Goal: Information Seeking & Learning: Check status

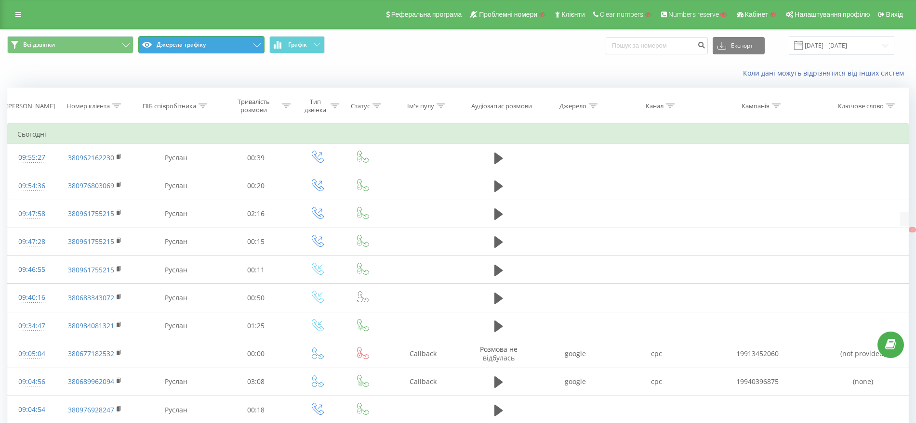
click at [175, 42] on button "Джерела трафіку" at bounding box center [201, 44] width 126 height 17
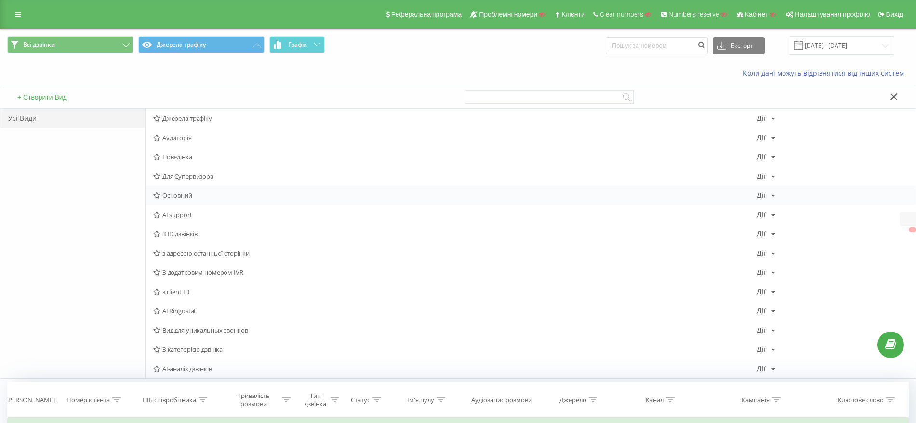
click at [171, 198] on span "Основний" at bounding box center [455, 195] width 604 height 7
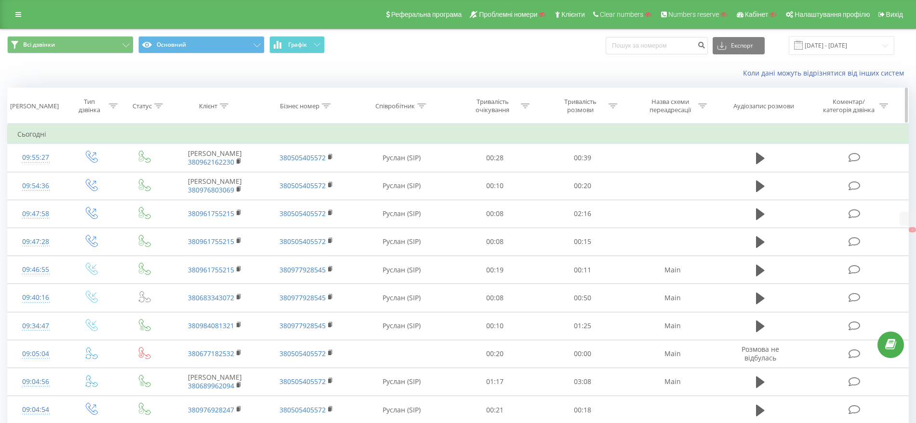
click at [226, 106] on icon at bounding box center [224, 106] width 9 height 5
click at [222, 167] on input "text" at bounding box center [215, 175] width 85 height 17
paste input "380963386379"
click at [244, 192] on span "OK" at bounding box center [235, 193] width 27 height 15
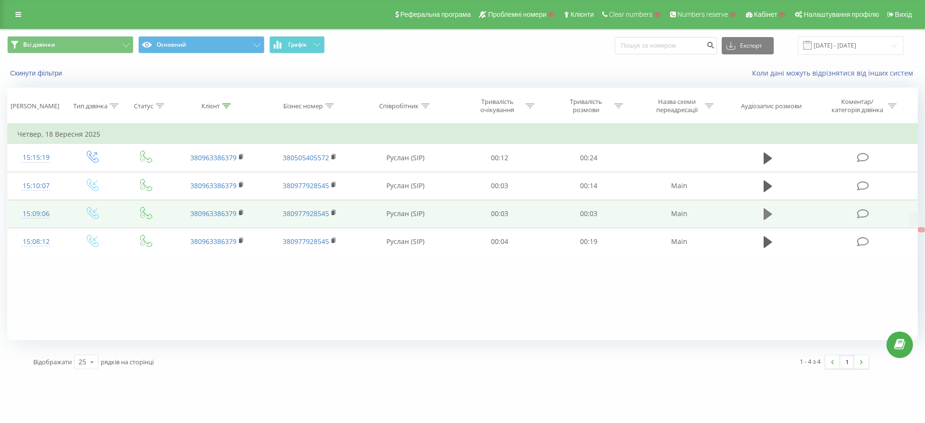
click at [766, 214] on icon at bounding box center [768, 215] width 9 height 12
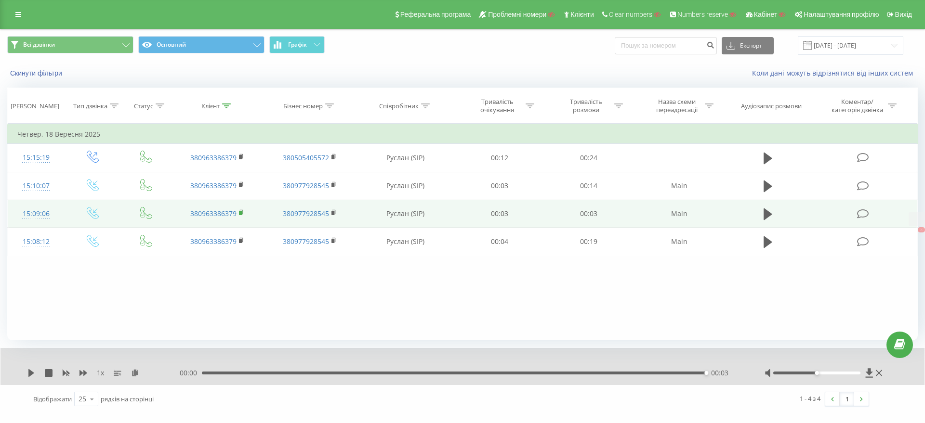
click at [241, 212] on rect at bounding box center [240, 213] width 3 height 4
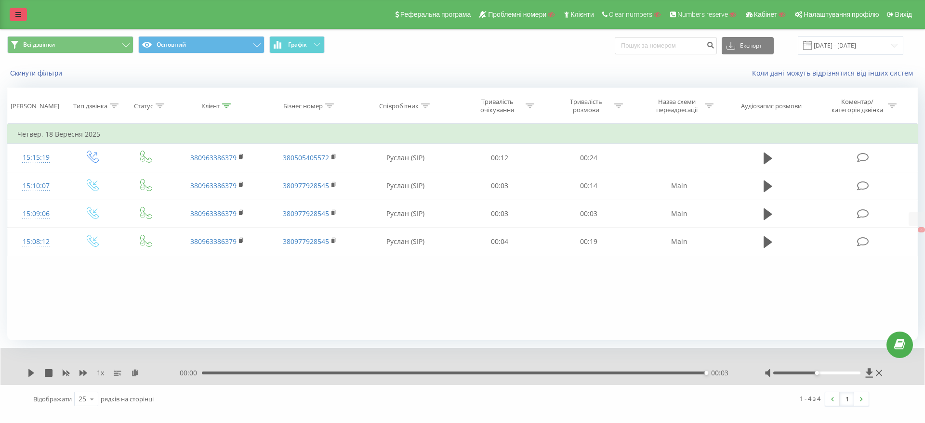
click at [13, 14] on link at bounding box center [18, 14] width 17 height 13
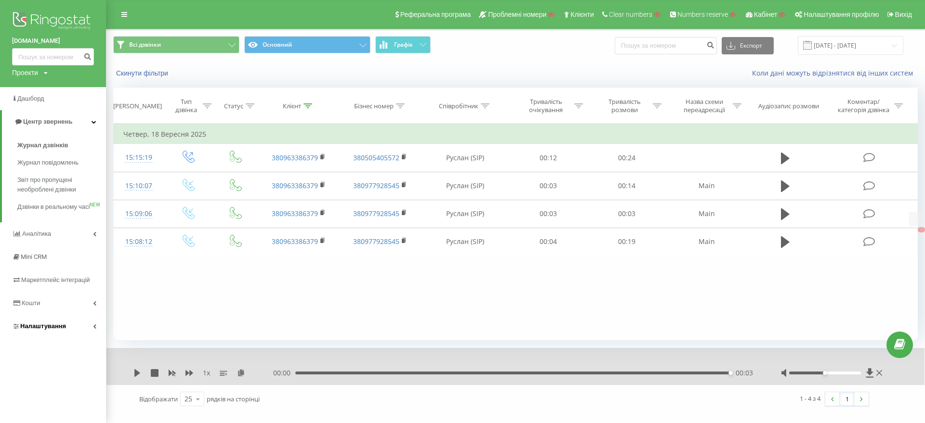
click at [39, 331] on span "Налаштування" at bounding box center [39, 327] width 54 height 10
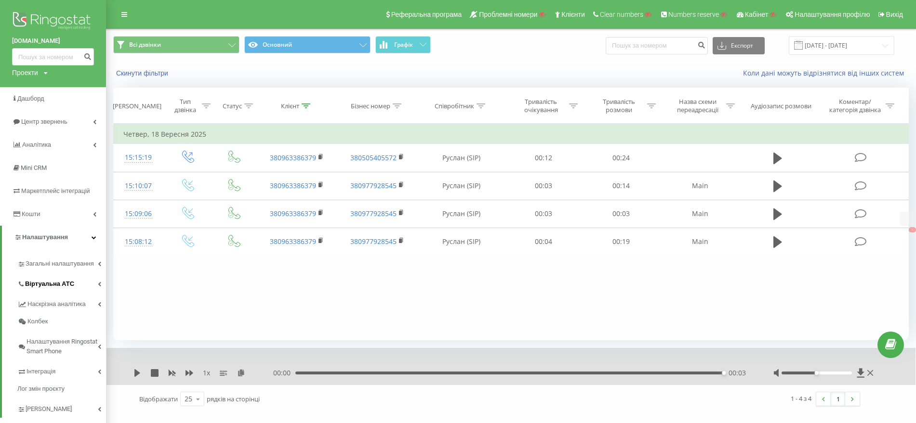
click at [45, 283] on span "Віртуальна АТС" at bounding box center [49, 284] width 49 height 10
click at [314, 101] on th "Клієнт" at bounding box center [296, 106] width 81 height 36
click at [306, 104] on icon at bounding box center [306, 106] width 9 height 5
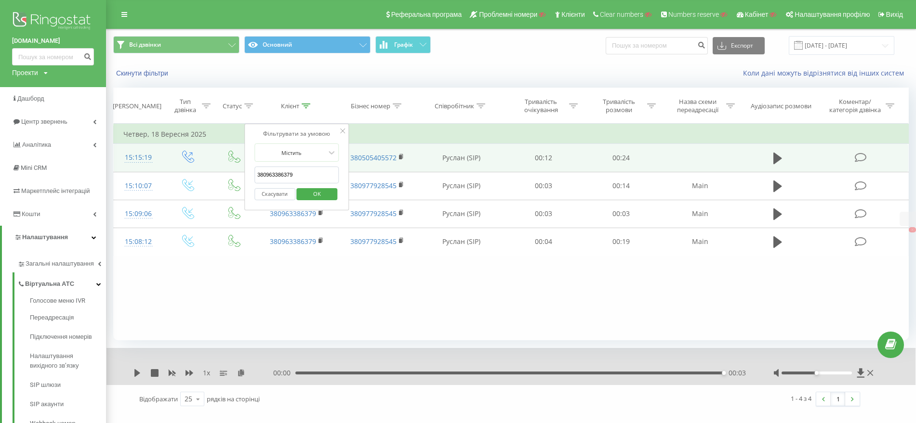
drag, startPoint x: 304, startPoint y: 169, endPoint x: 213, endPoint y: 170, distance: 90.1
click at [215, 170] on table "Фільтрувати за умовою Дорівнює Введіть значення Скасувати OK Фільтрувати за умо…" at bounding box center [510, 190] width 795 height 132
paste input "67267697"
click button "OK" at bounding box center [317, 194] width 41 height 12
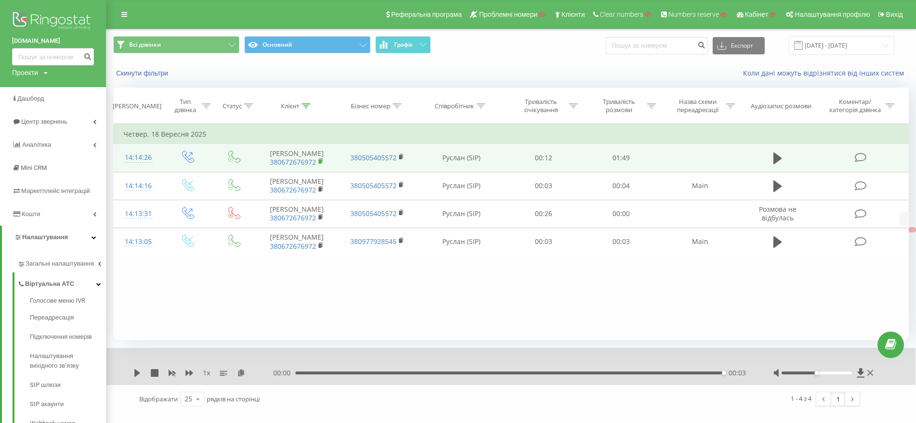
click at [319, 159] on icon at bounding box center [320, 161] width 5 height 7
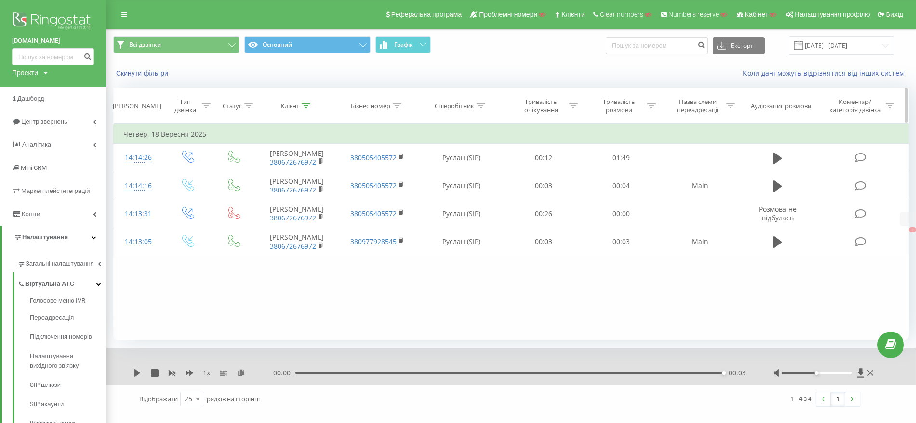
click at [309, 101] on th "Клієнт" at bounding box center [296, 106] width 81 height 36
click at [308, 104] on icon at bounding box center [306, 106] width 9 height 5
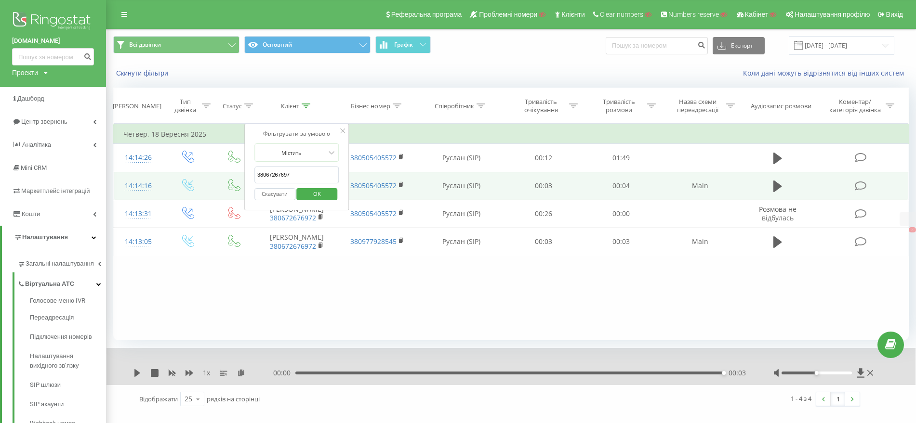
drag, startPoint x: 296, startPoint y: 172, endPoint x: 233, endPoint y: 173, distance: 62.6
click at [233, 173] on table "Фільтрувати за умовою Дорівнює Введіть значення Скасувати OK Фільтрувати за умо…" at bounding box center [510, 190] width 795 height 132
paste input "80444909"
click button "OK" at bounding box center [317, 194] width 41 height 12
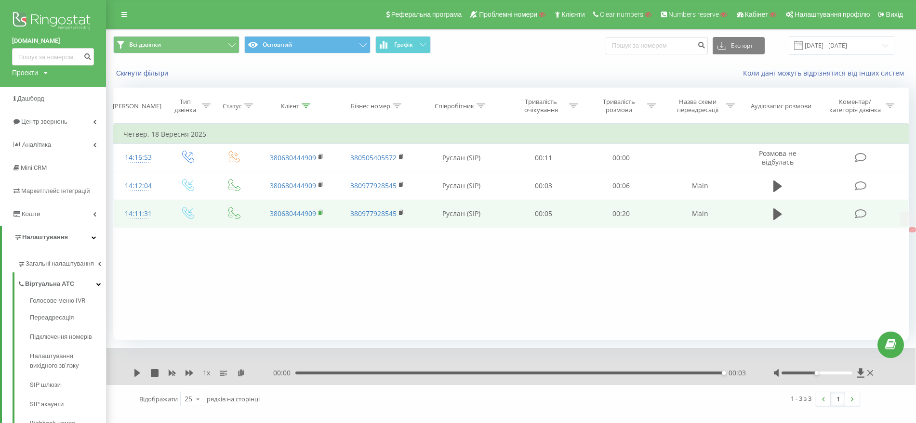
click at [321, 212] on rect at bounding box center [319, 213] width 3 height 4
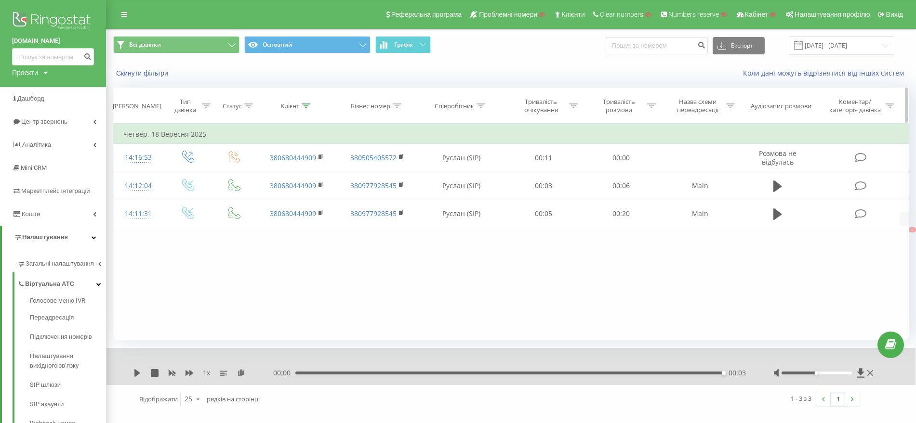
click at [307, 103] on div at bounding box center [306, 106] width 9 height 8
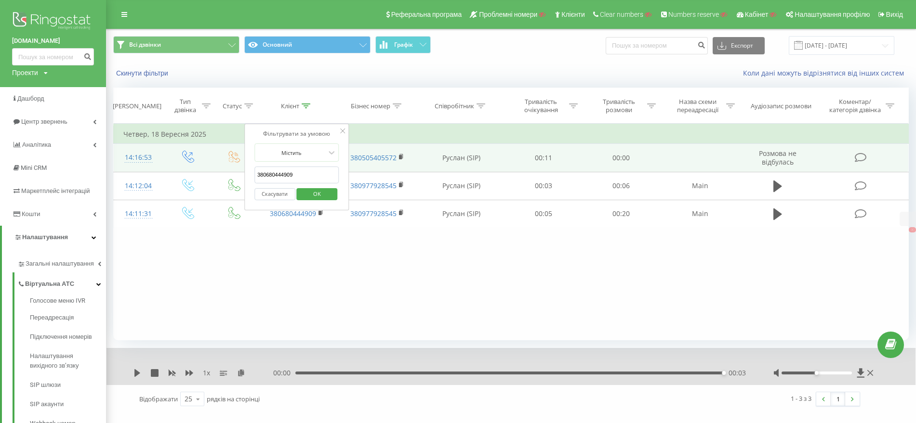
drag, startPoint x: 304, startPoint y: 175, endPoint x: 181, endPoint y: 170, distance: 122.5
click at [192, 170] on table "Фільтрувати за умовою Дорівнює Введіть значення Скасувати OK Фільтрувати за умо…" at bounding box center [510, 176] width 795 height 105
paste input "79732450"
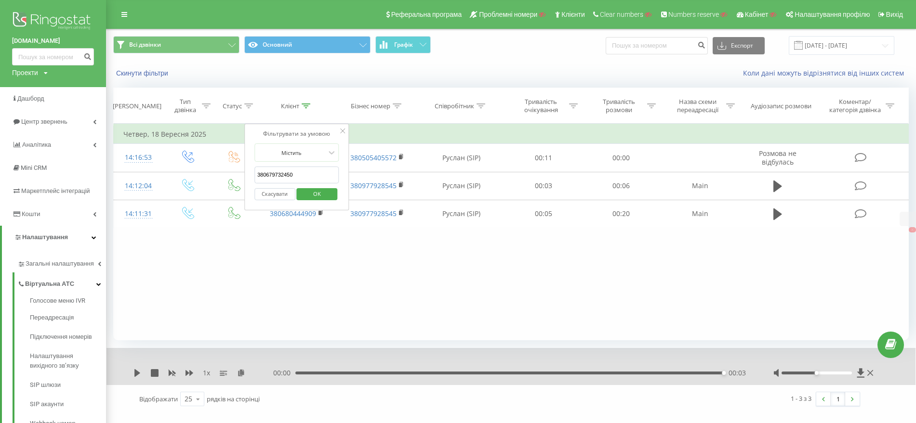
click at [300, 195] on button "OK" at bounding box center [317, 194] width 41 height 12
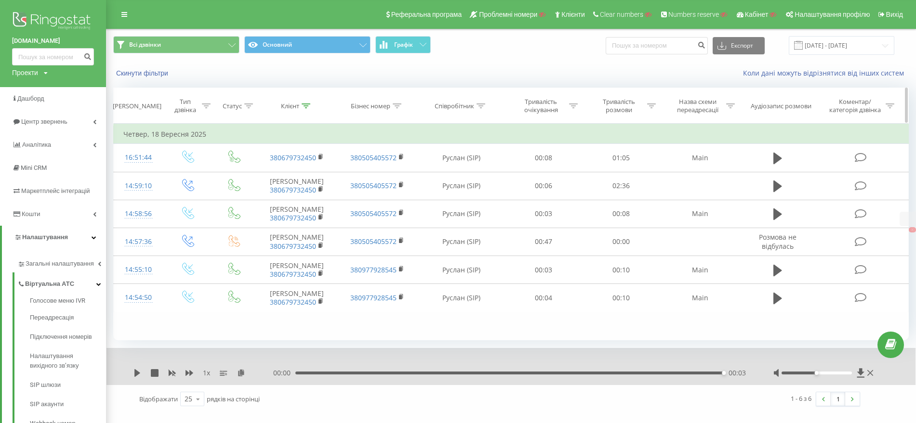
click at [306, 104] on icon at bounding box center [306, 106] width 9 height 5
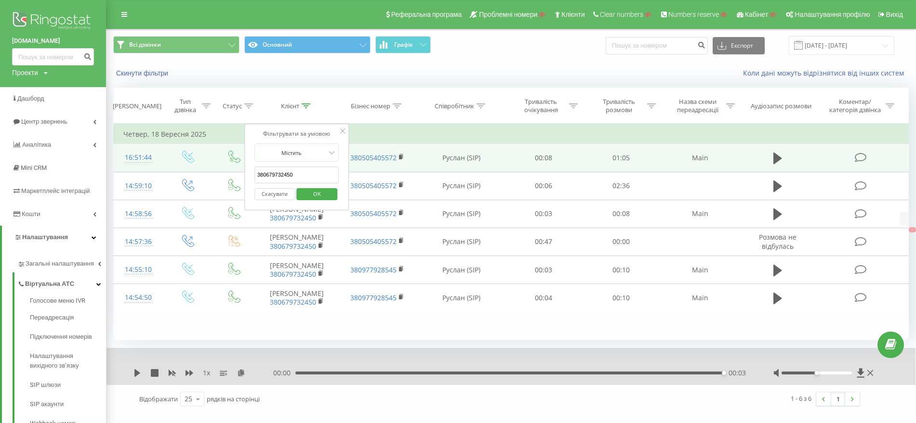
drag, startPoint x: 284, startPoint y: 171, endPoint x: 189, endPoint y: 166, distance: 95.1
click at [190, 166] on table "Фільтрувати за умовою Дорівнює Введіть значення Скасувати OK Фільтрувати за умо…" at bounding box center [510, 218] width 795 height 188
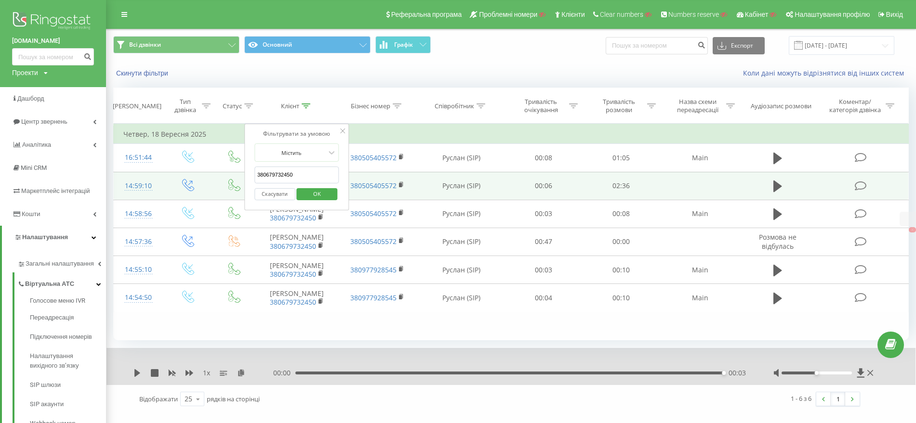
click button "OK" at bounding box center [317, 194] width 41 height 12
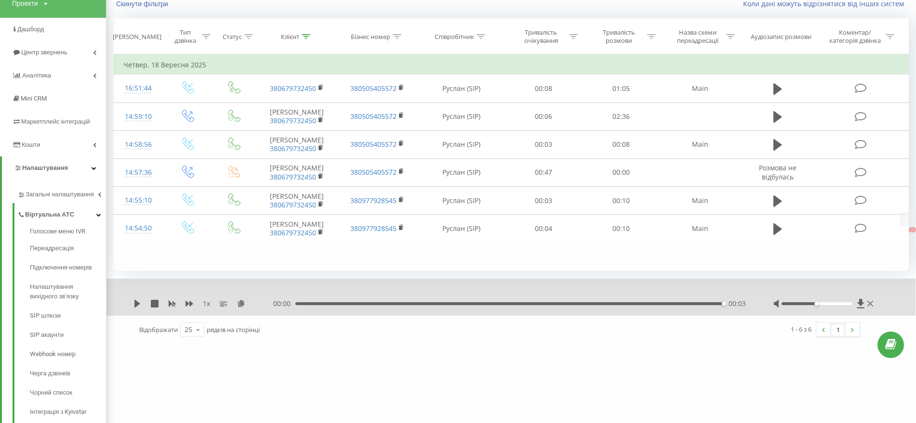
scroll to position [15, 0]
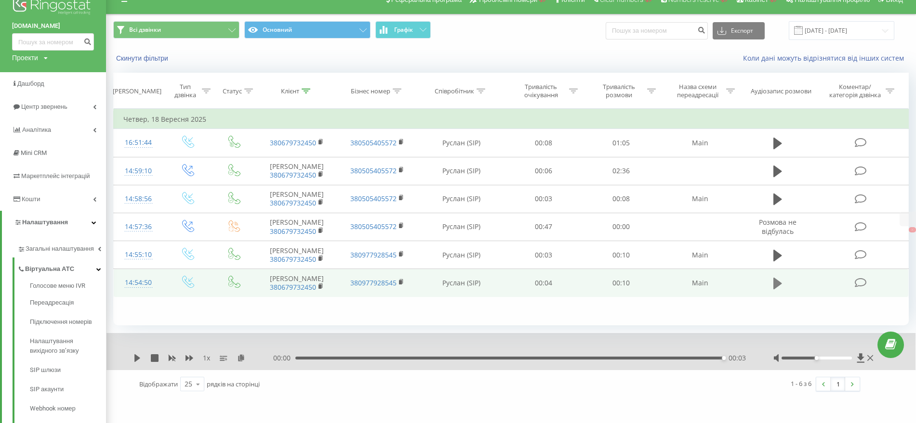
click at [782, 291] on icon at bounding box center [777, 283] width 9 height 13
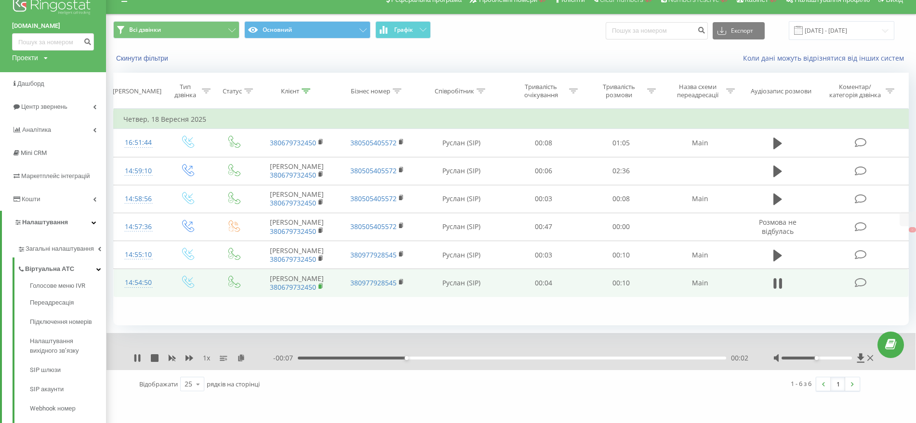
click at [322, 290] on icon at bounding box center [320, 286] width 5 height 7
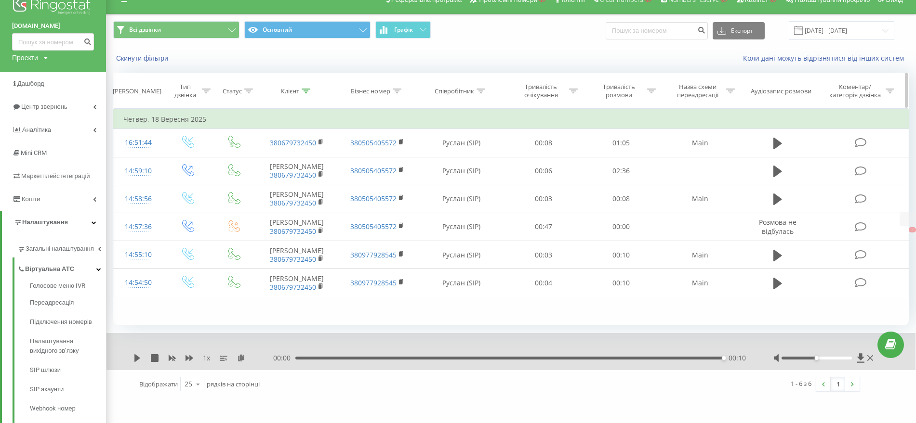
click at [302, 89] on icon at bounding box center [306, 91] width 9 height 5
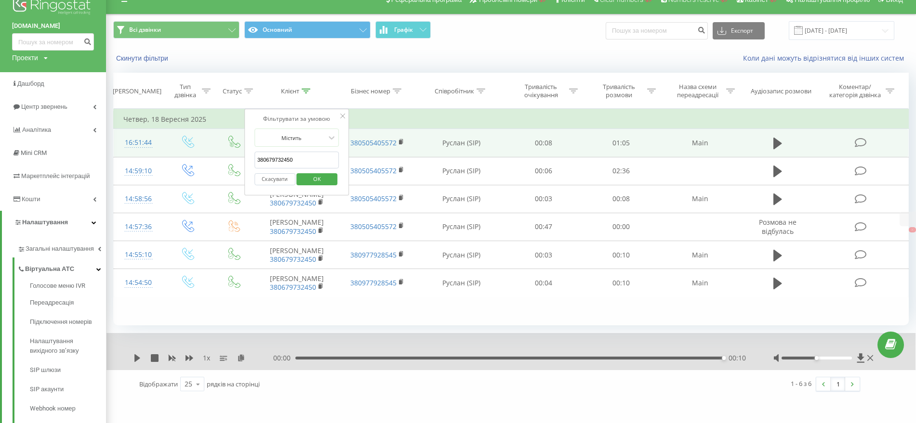
drag, startPoint x: 304, startPoint y: 158, endPoint x: 176, endPoint y: 156, distance: 127.2
click at [177, 156] on table "Фільтрувати за умовою Дорівнює Введіть значення Скасувати OK Фільтрувати за умо…" at bounding box center [510, 203] width 795 height 188
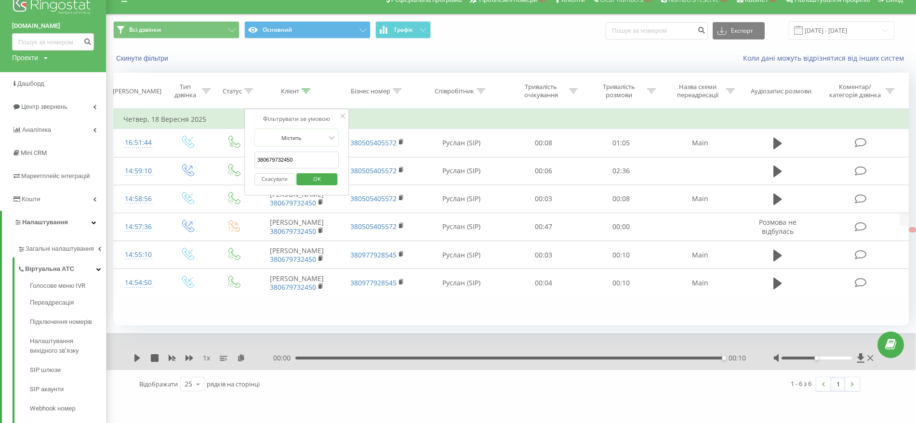
paste input "963386379"
click at [306, 180] on span "OK" at bounding box center [317, 179] width 27 height 15
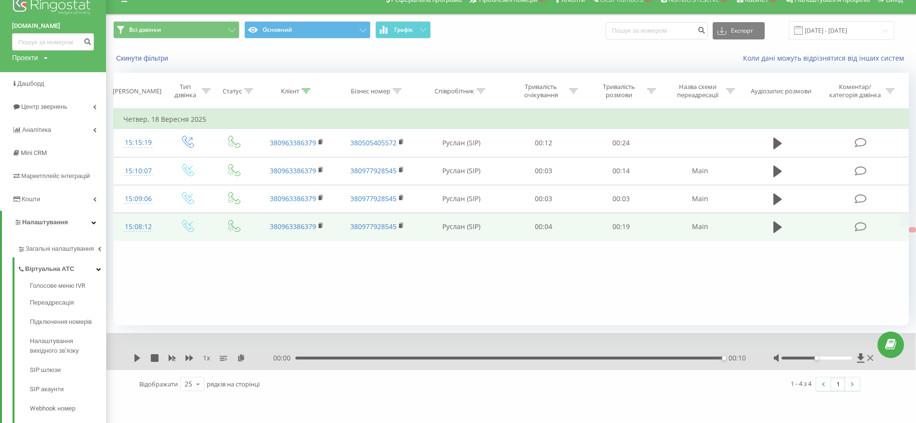
click at [148, 225] on div "15:08:12" at bounding box center [138, 227] width 30 height 19
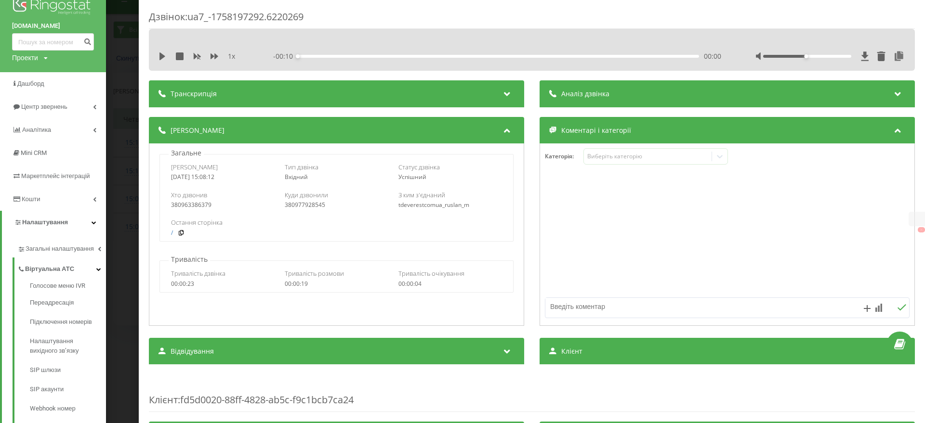
click at [120, 231] on div "Дзвінок : ua7_-1758197292.6220269 1 x - 00:10 00:00 00:00 Транскрипція Для AI-а…" at bounding box center [462, 211] width 925 height 423
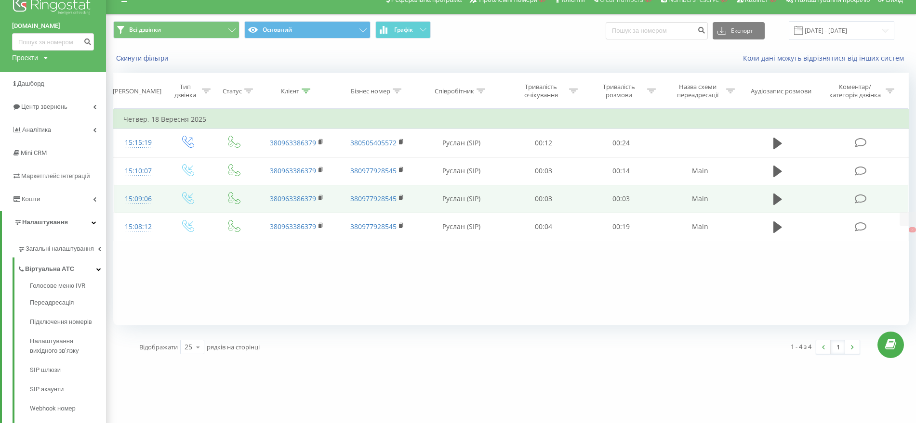
click at [145, 202] on div "15:09:06" at bounding box center [138, 199] width 30 height 19
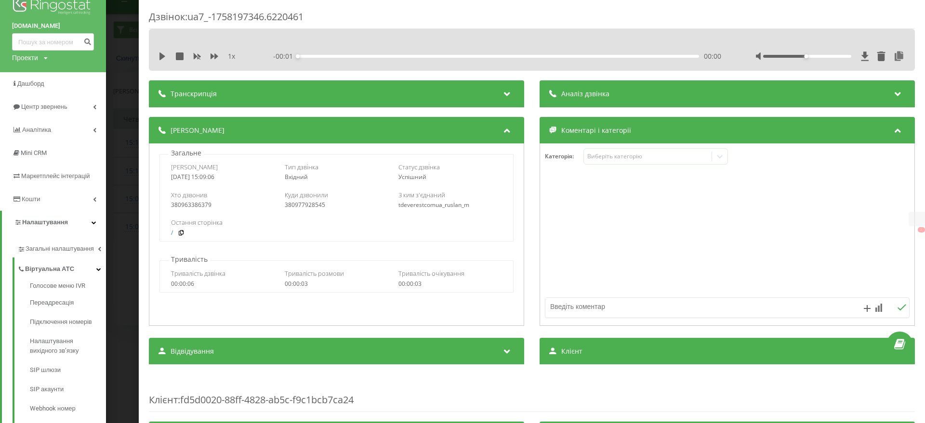
click at [121, 199] on div "Дзвінок : ua7_-1758197346.6220461 1 x - 00:01 00:00 00:00 Транскрипція Для AI-а…" at bounding box center [462, 211] width 925 height 423
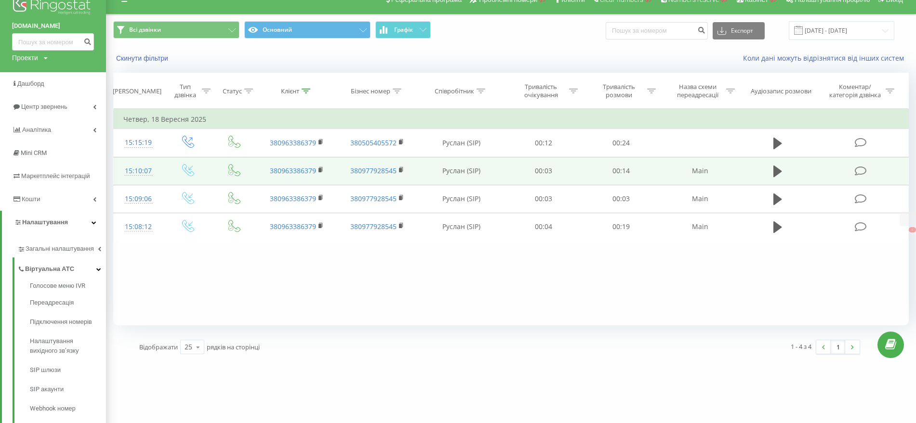
click at [139, 171] on div "15:10:07" at bounding box center [138, 171] width 30 height 19
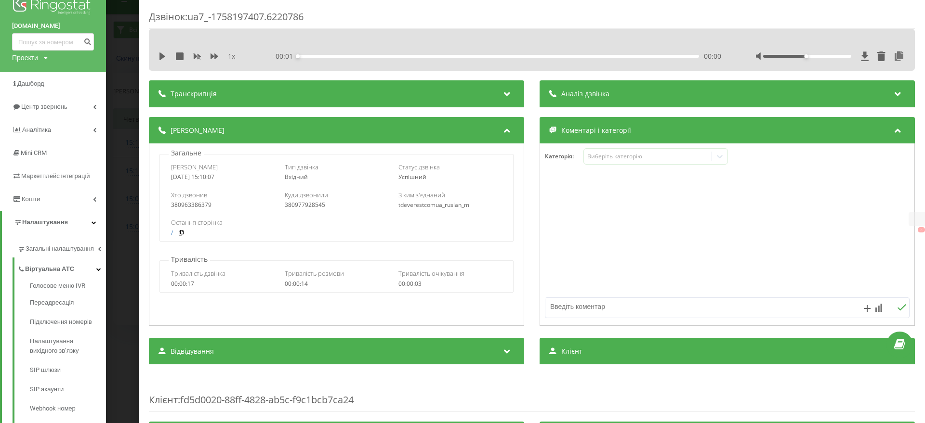
click at [122, 197] on div "Дзвінок : ua7_-1758197407.6220786 1 x - 00:01 00:00 00:00 Транскрипція Для AI-а…" at bounding box center [462, 211] width 925 height 423
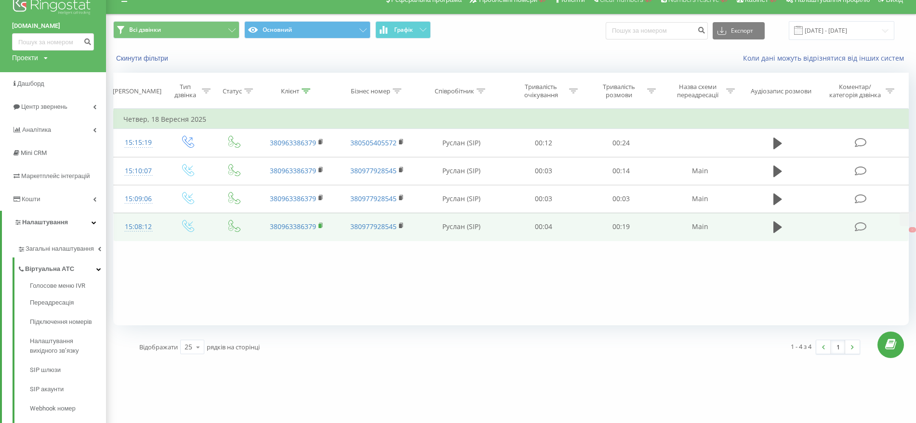
click at [320, 226] on rect at bounding box center [319, 226] width 3 height 4
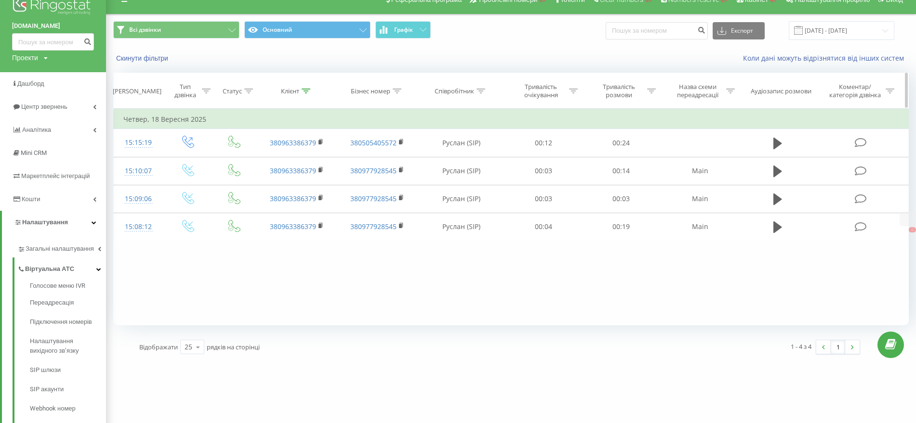
click at [305, 91] on icon at bounding box center [306, 91] width 9 height 5
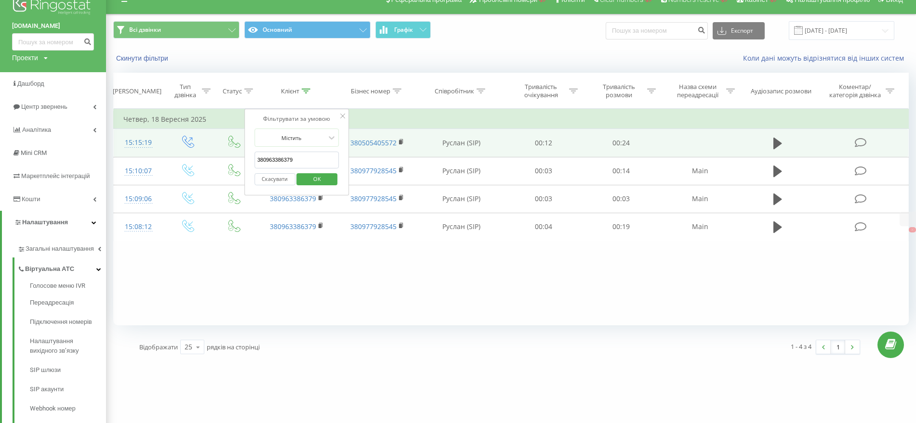
drag, startPoint x: 303, startPoint y: 153, endPoint x: 197, endPoint y: 156, distance: 106.0
click at [197, 156] on table "Фільтрувати за умовою Дорівнює Введіть значення Скасувати OK Фільтрувати за умо…" at bounding box center [510, 175] width 795 height 132
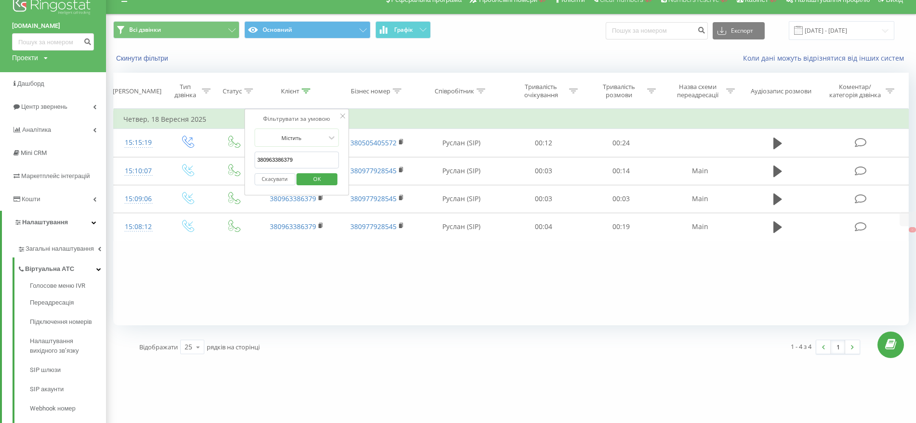
paste input "688245066"
type input "380688245066"
click at [309, 170] on div "Скасувати OK" at bounding box center [296, 180] width 85 height 22
click at [313, 177] on span "OK" at bounding box center [317, 179] width 27 height 15
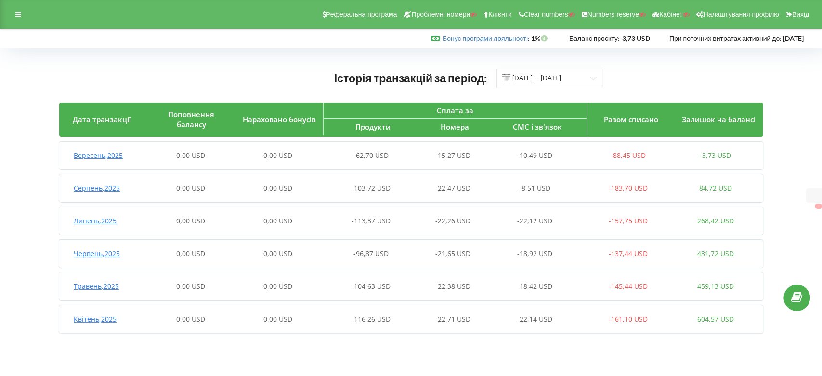
click at [104, 156] on span "Вересень , 2025" at bounding box center [98, 155] width 49 height 9
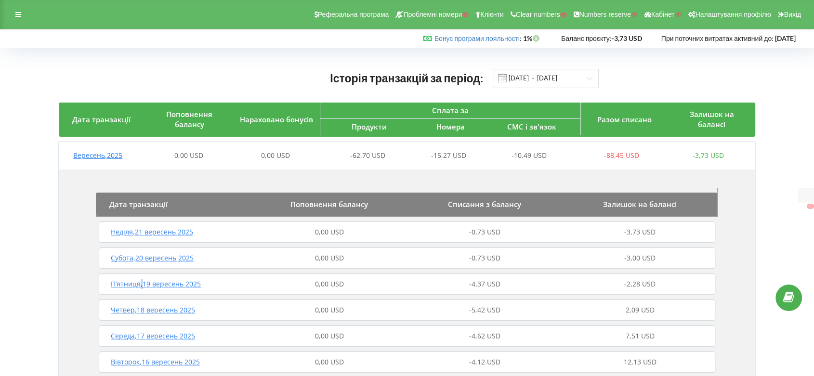
click at [141, 280] on span "П’ятниця , 19 вересень 2025" at bounding box center [156, 283] width 90 height 9
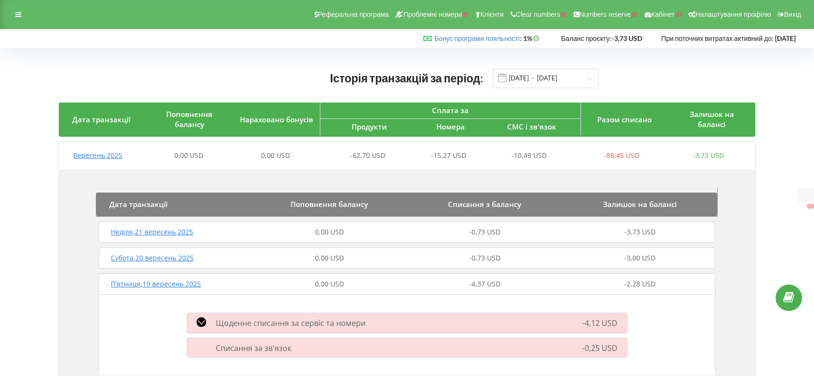
click at [124, 284] on span "П’ятниця , 19 вересень 2025" at bounding box center [156, 283] width 90 height 9
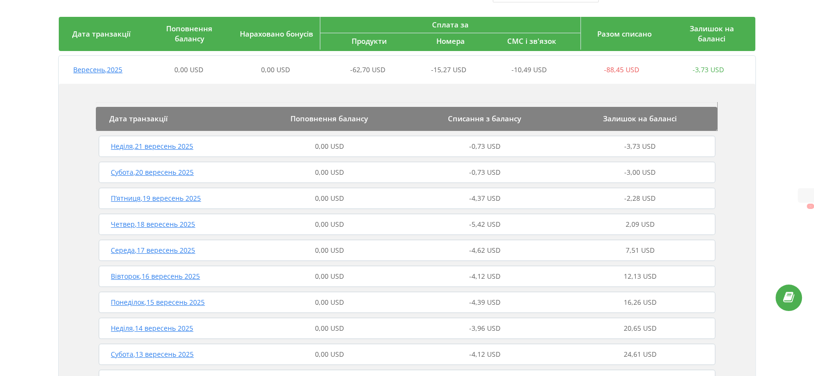
scroll to position [214, 0]
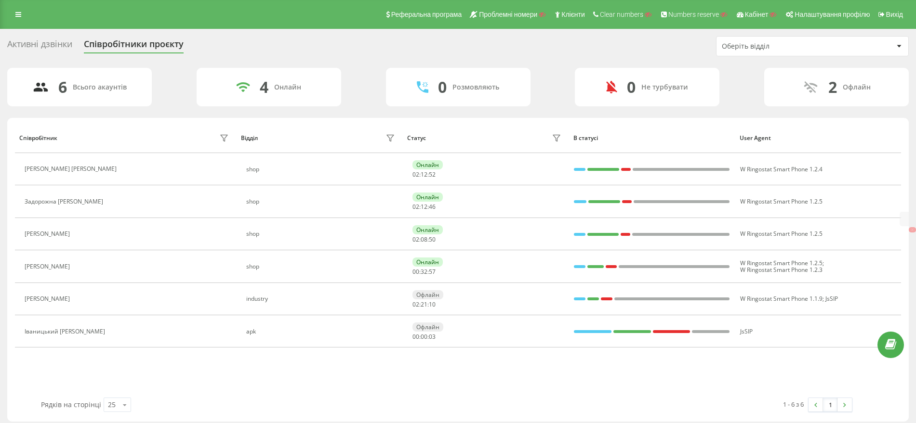
click at [41, 43] on div "Активні дзвінки" at bounding box center [39, 46] width 65 height 15
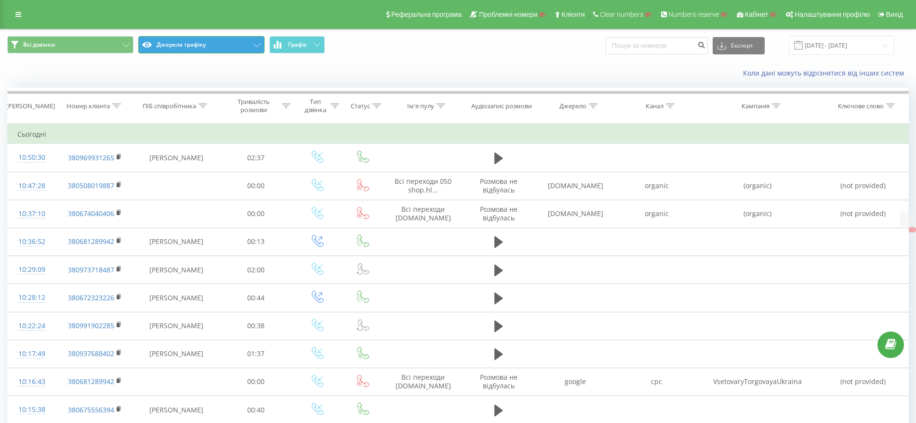
click at [184, 47] on button "Джерела трафіку" at bounding box center [201, 44] width 126 height 17
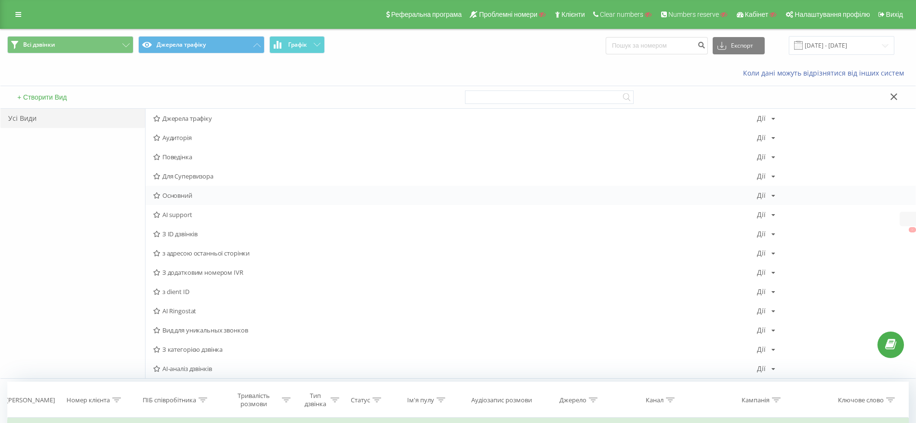
click at [177, 195] on span "Основний" at bounding box center [455, 195] width 604 height 7
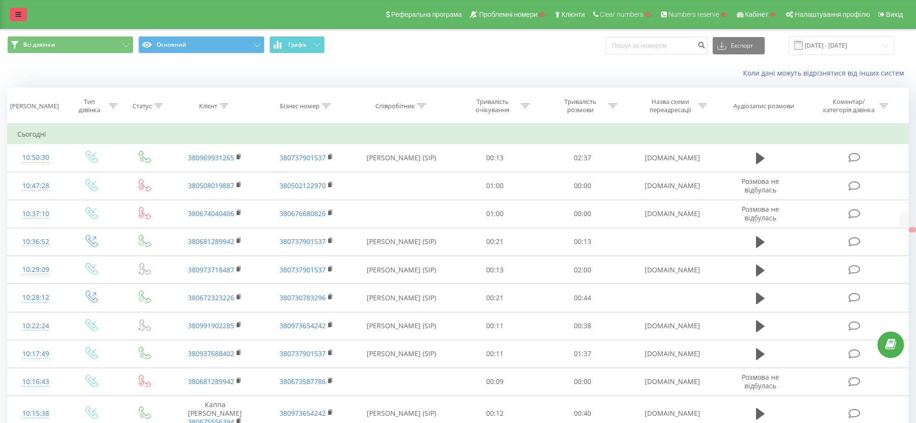
click at [10, 15] on link at bounding box center [18, 14] width 17 height 13
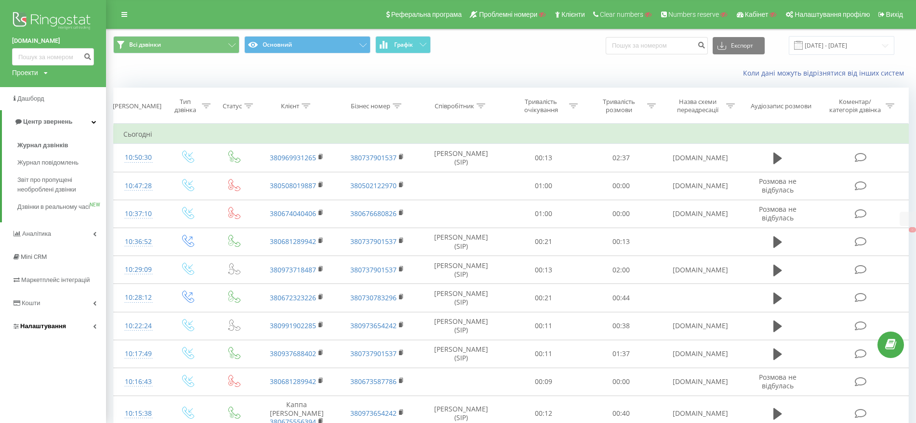
click at [51, 328] on link "Налаштування" at bounding box center [53, 326] width 106 height 23
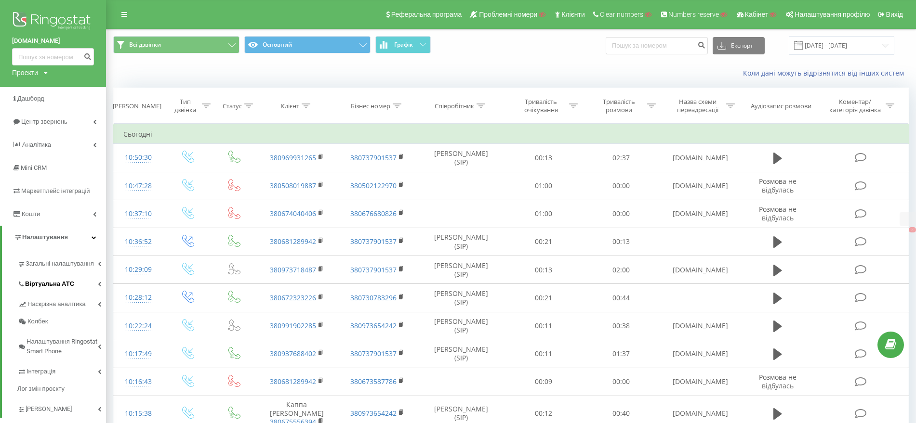
click at [53, 276] on link "Віртуальна АТС" at bounding box center [61, 283] width 89 height 20
